Goal: Information Seeking & Learning: Learn about a topic

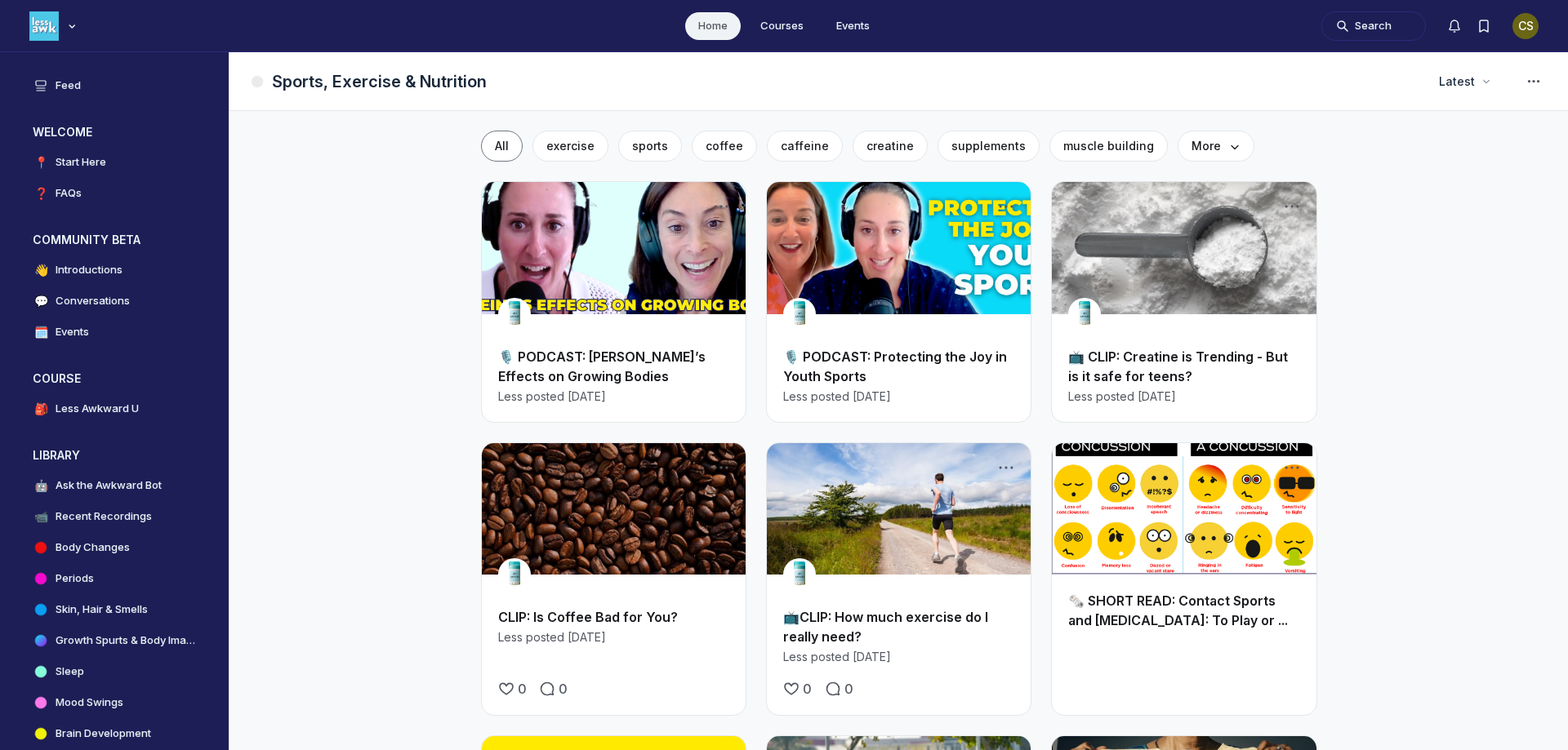
scroll to position [5206, 3128]
click at [1185, 278] on link "Main Content" at bounding box center [1184, 247] width 264 height 132
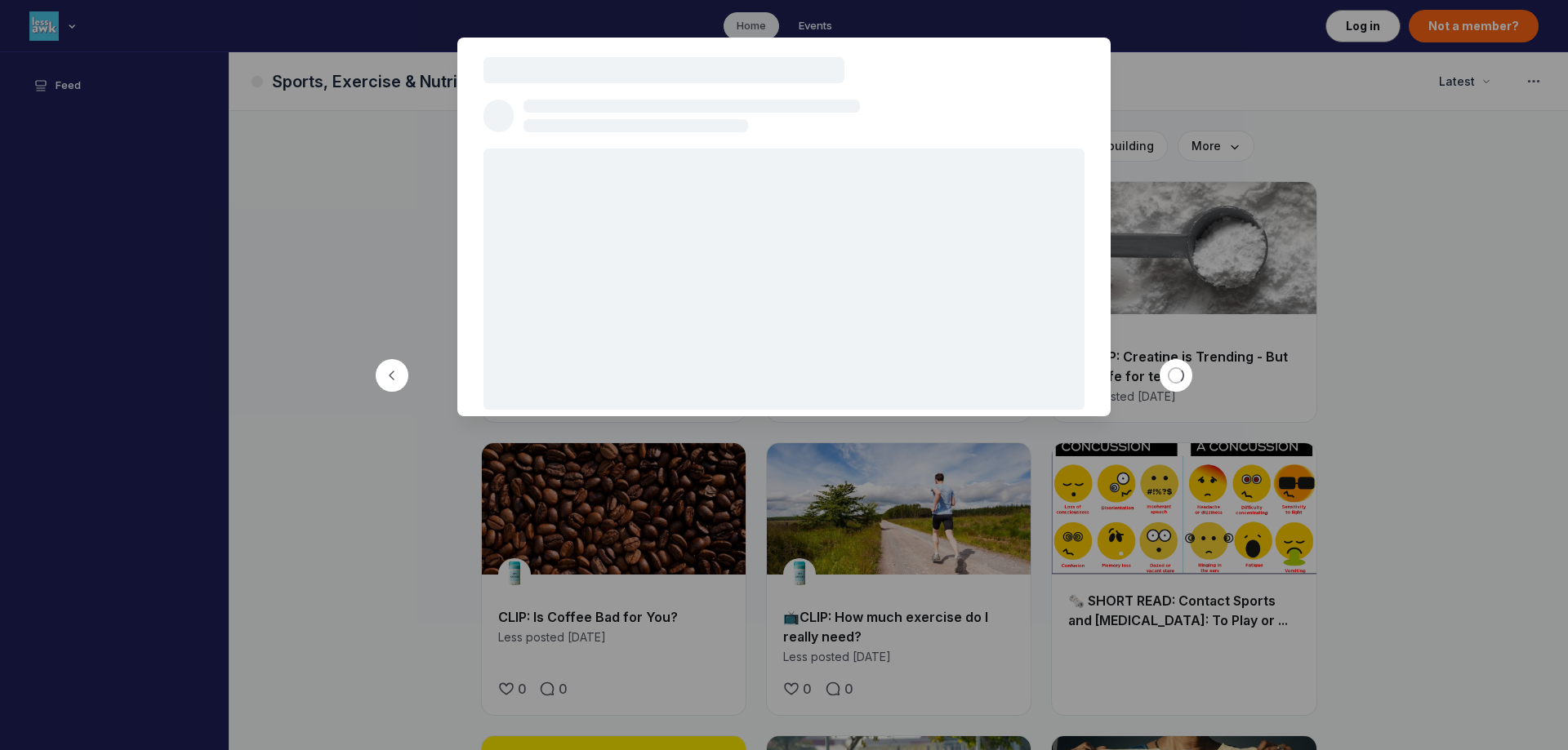
click at [1325, 197] on div at bounding box center [784, 375] width 1568 height 750
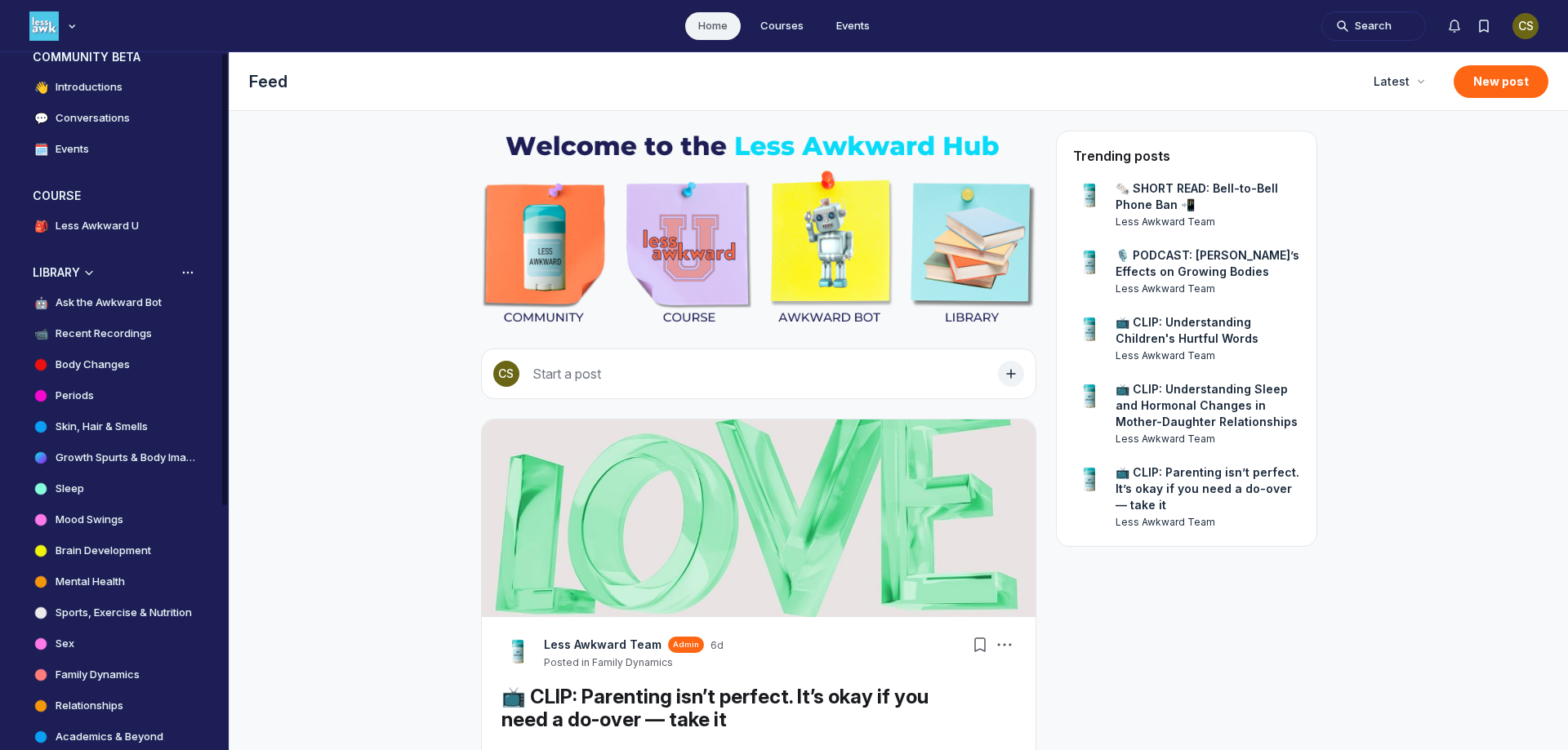
scroll to position [245, 0]
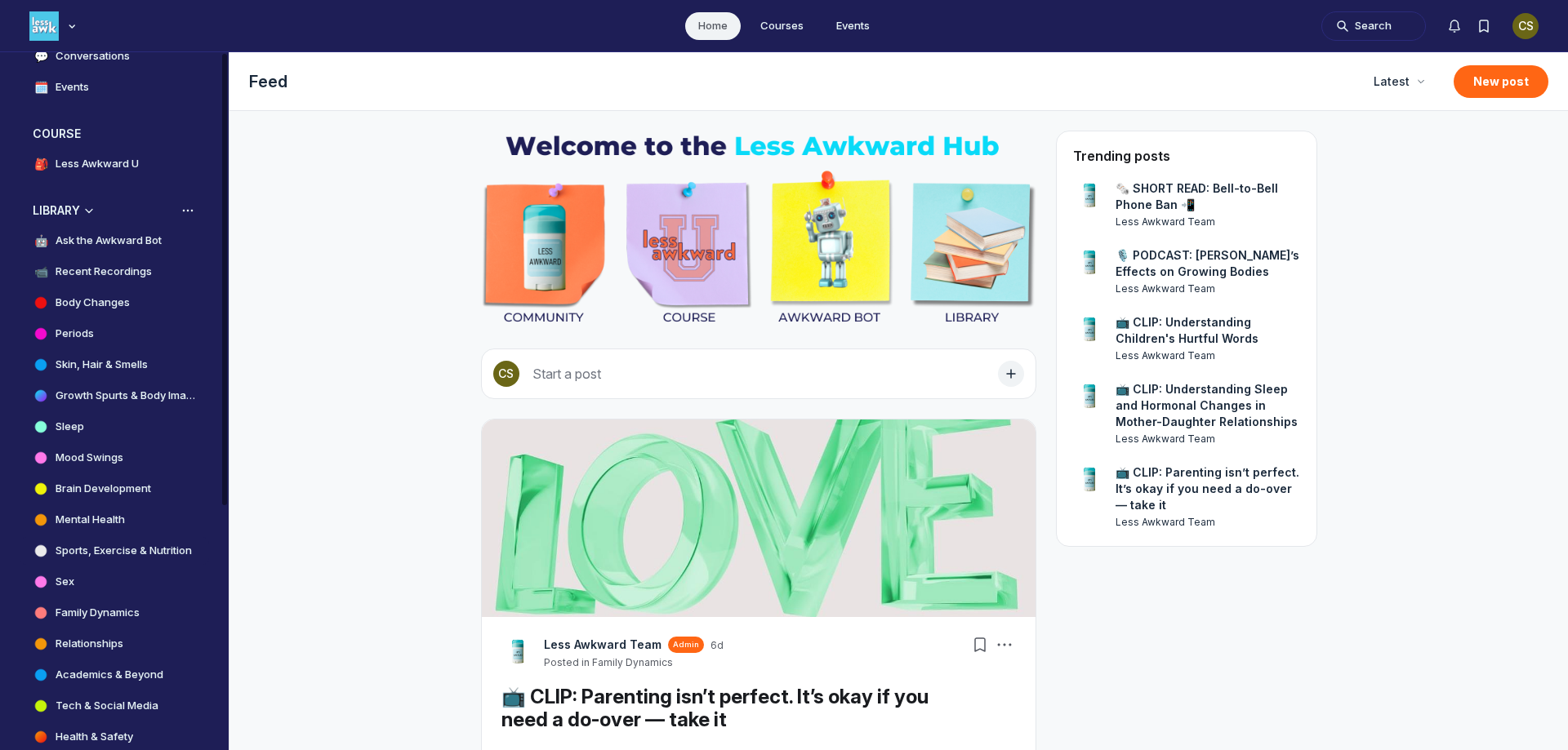
click at [157, 555] on h4 "Sports, Exercise & Nutrition" at bounding box center [124, 551] width 136 height 16
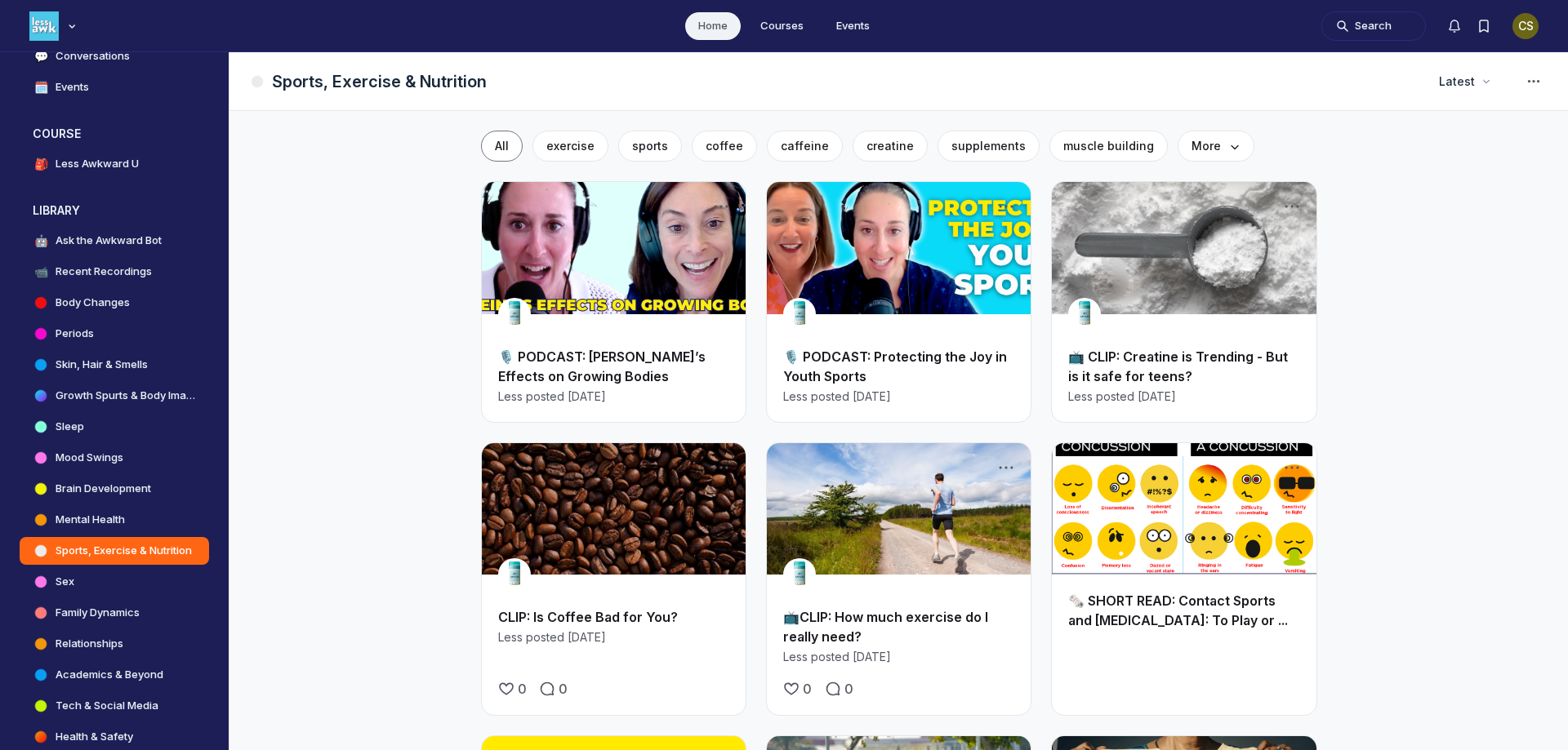
click at [1170, 275] on link "Main Content" at bounding box center [1184, 247] width 264 height 132
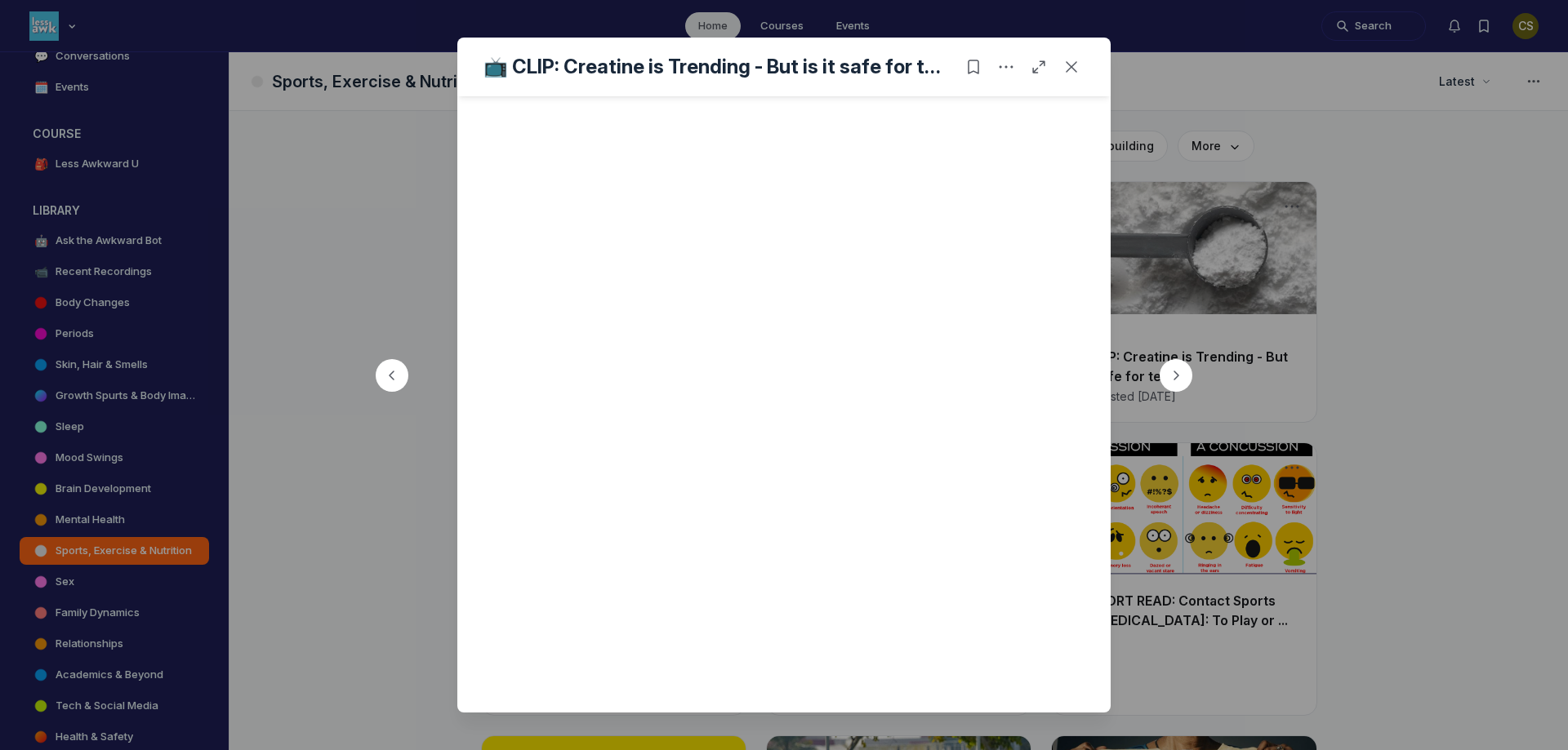
scroll to position [443, 0]
click at [1069, 66] on icon "Close post" at bounding box center [1072, 67] width 16 height 16
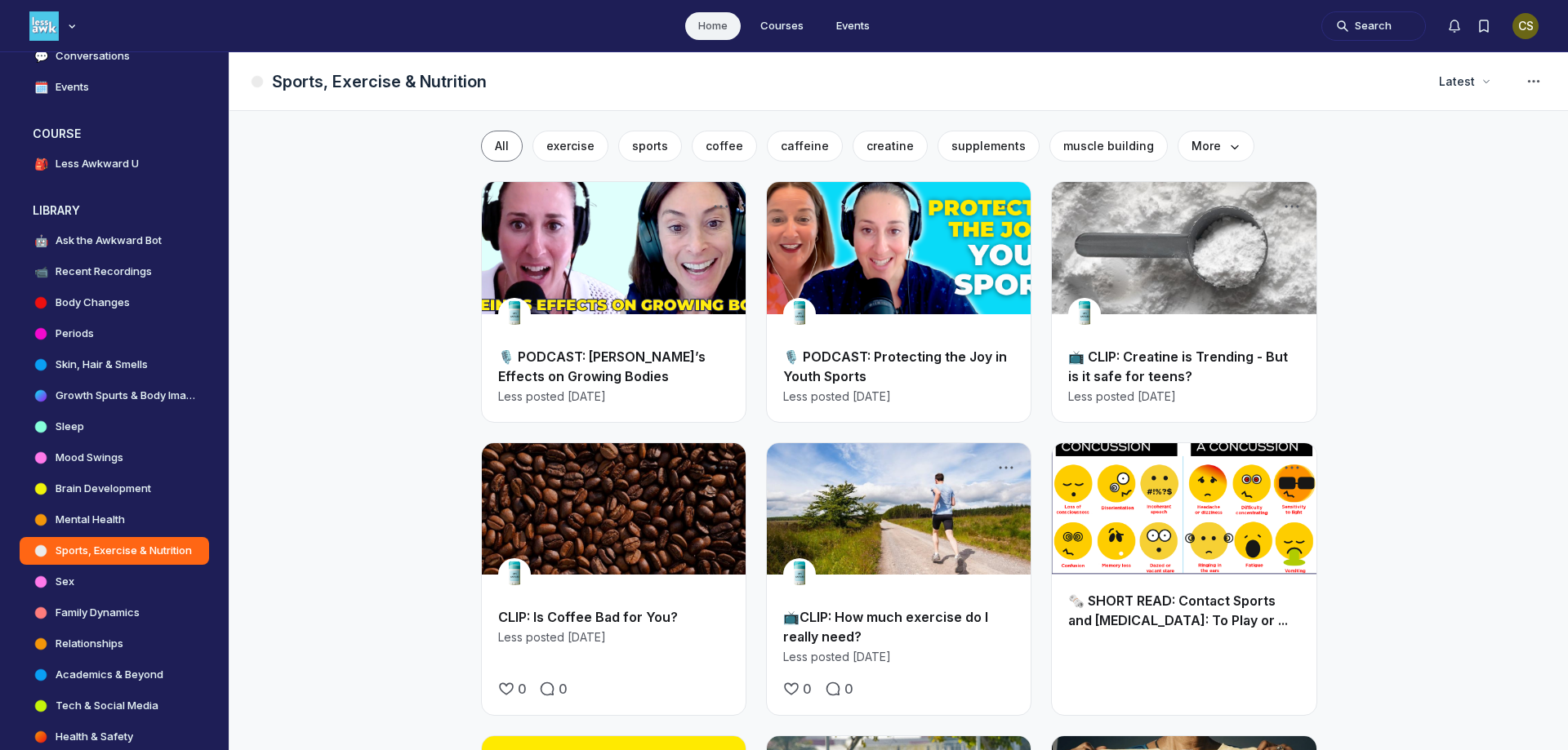
click at [585, 537] on link "Main Content" at bounding box center [614, 508] width 264 height 132
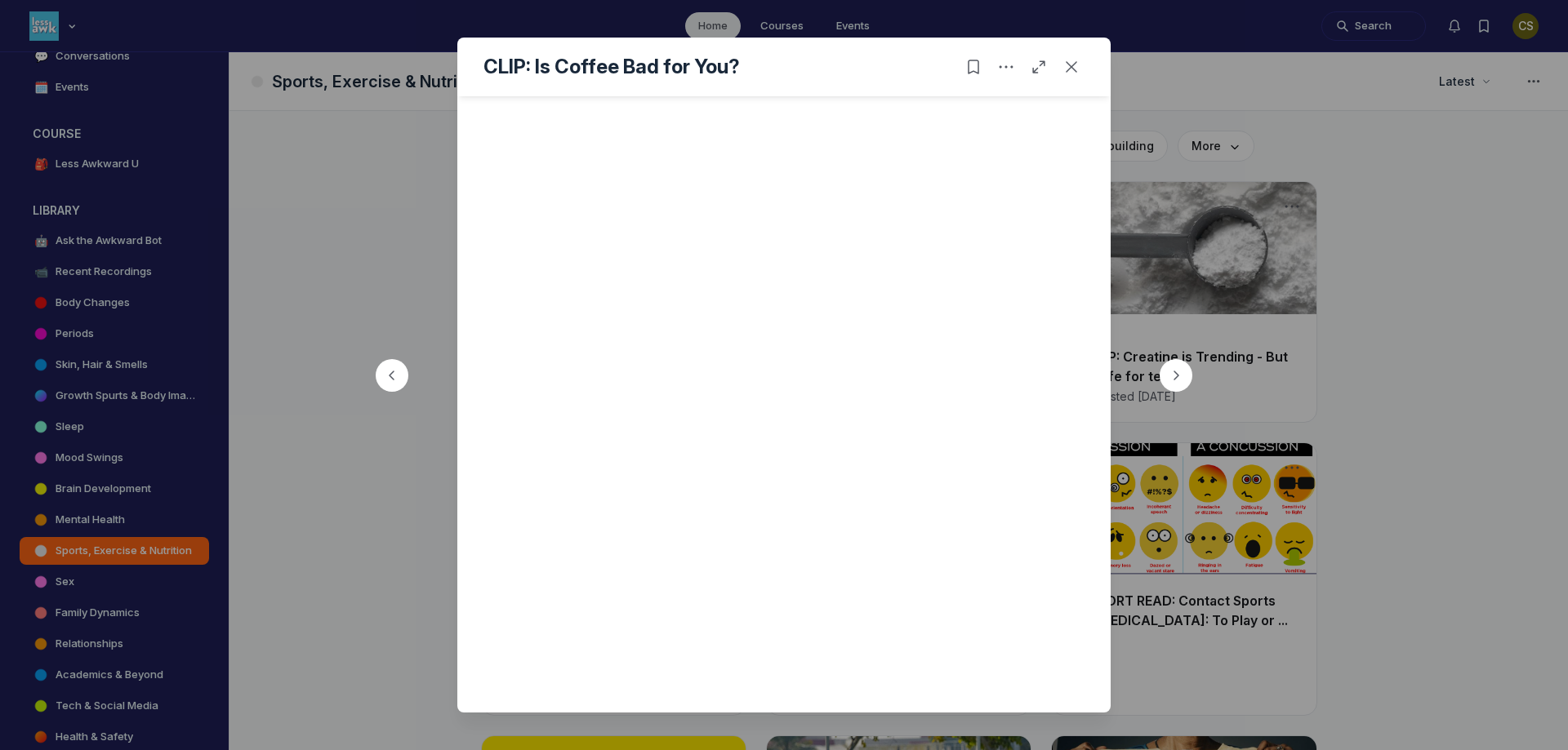
scroll to position [245, 0]
click at [1076, 67] on icon "Close post" at bounding box center [1072, 67] width 16 height 16
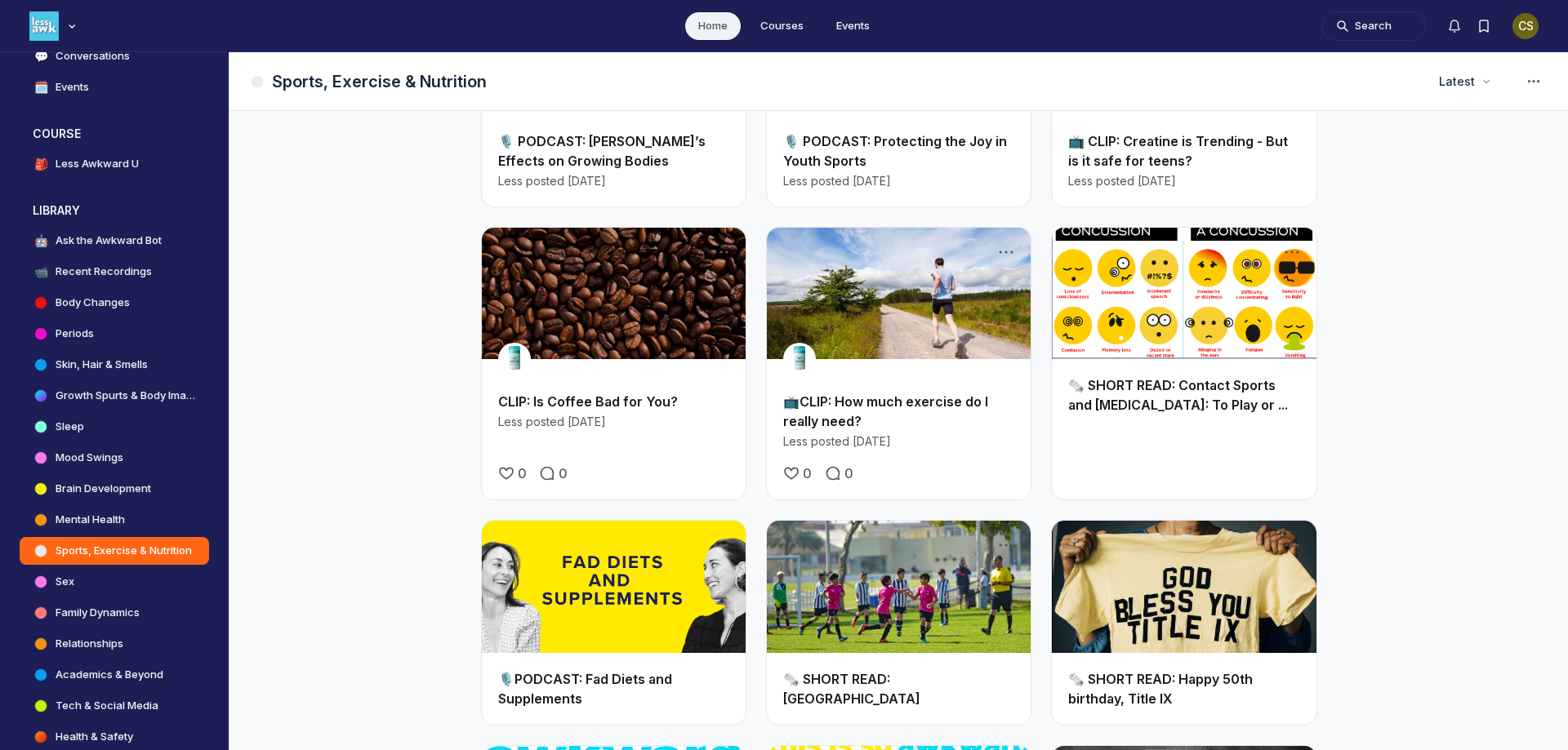
scroll to position [327, 0]
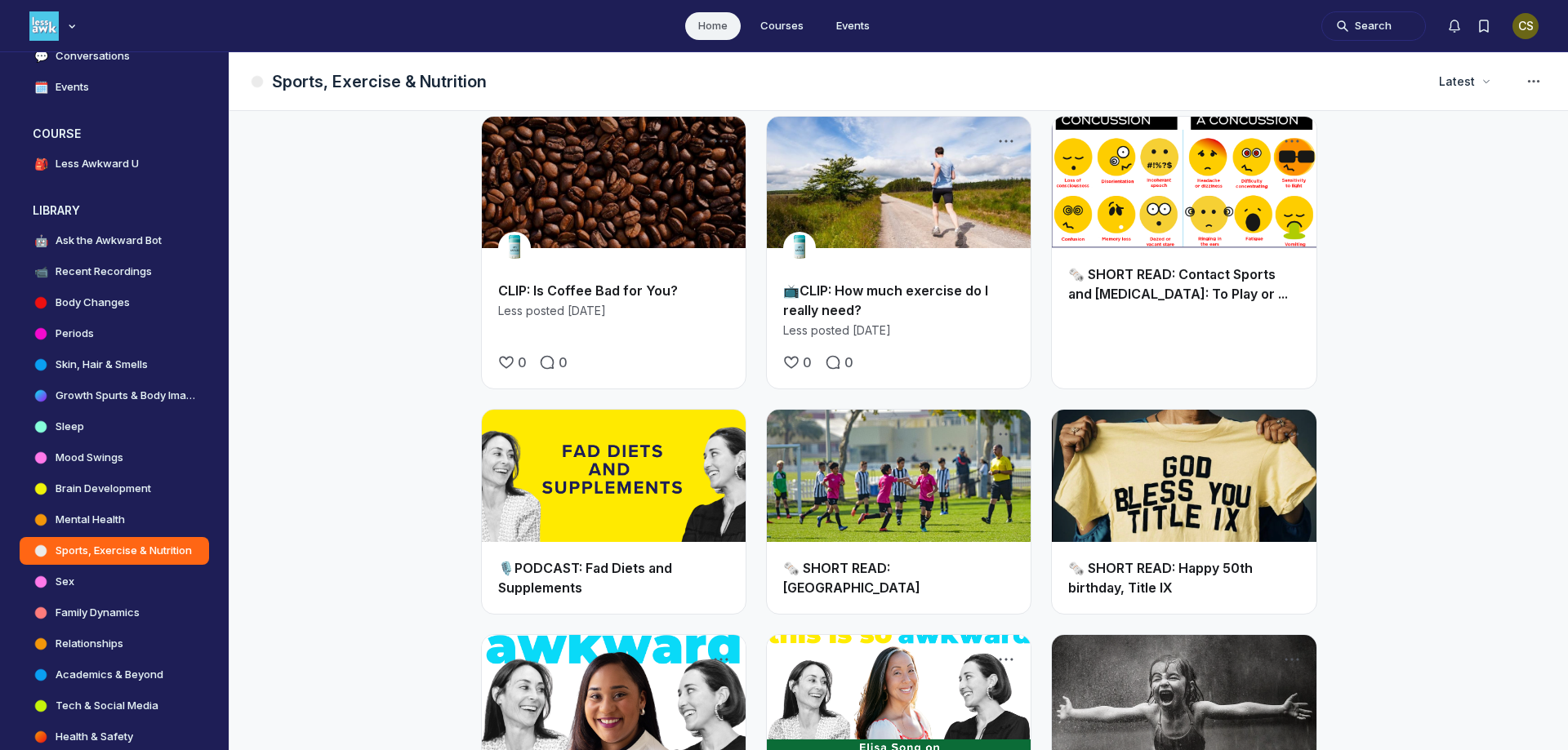
click at [632, 509] on link "Main Content" at bounding box center [614, 475] width 264 height 132
